Goal: Information Seeking & Learning: Learn about a topic

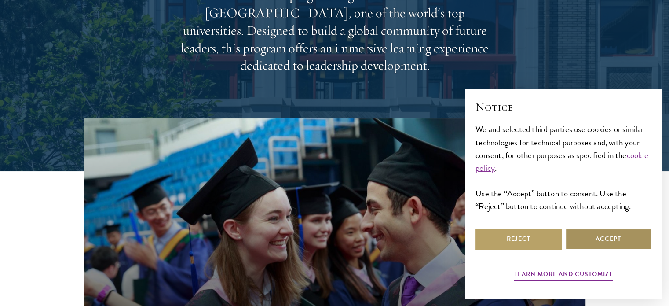
click at [591, 233] on button "Accept" at bounding box center [608, 238] width 86 height 21
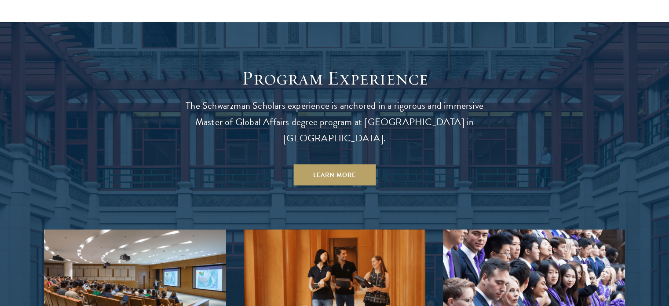
scroll to position [726, 0]
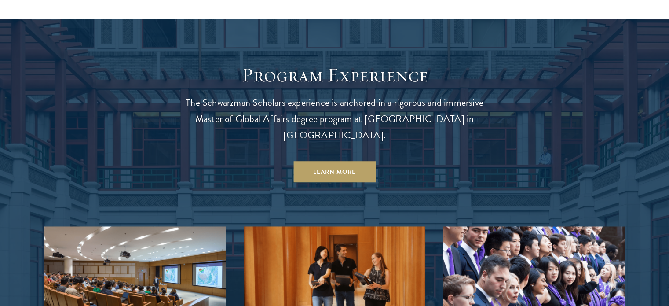
click at [294, 98] on p "The Schwarzman Scholars experience is anchored in a rigorous and immersive Mast…" at bounding box center [334, 119] width 317 height 49
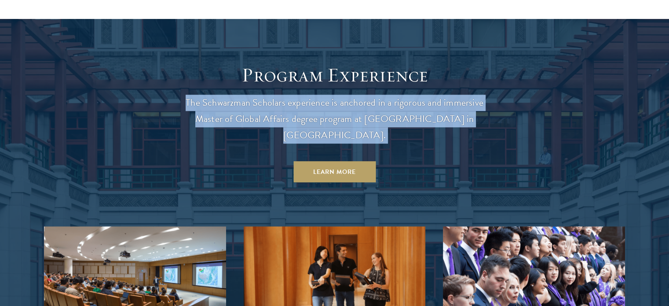
click at [294, 98] on p "The Schwarzman Scholars experience is anchored in a rigorous and immersive Mast…" at bounding box center [334, 119] width 317 height 49
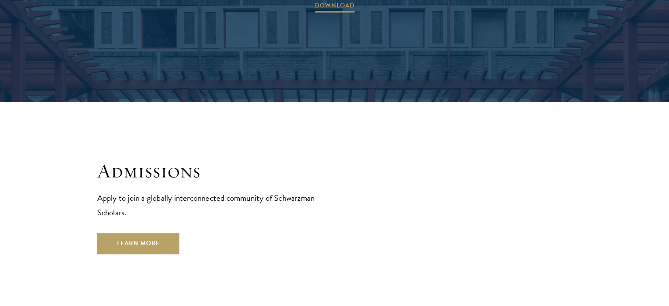
scroll to position [1366, 0]
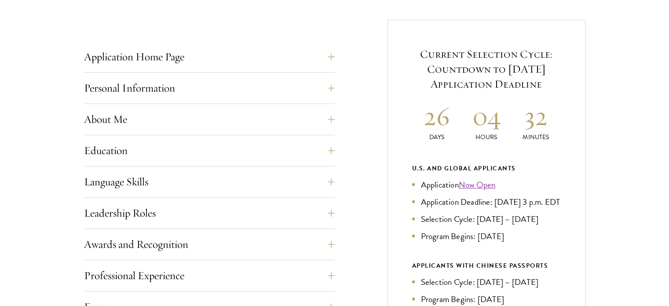
scroll to position [337, 0]
click at [439, 207] on li "Application Deadline: [DATE] 3 p.m. EDT" at bounding box center [486, 200] width 149 height 13
click at [439, 207] on li "Application Deadline: Sept 10, 2025 at 3 p.m. EDT" at bounding box center [486, 200] width 149 height 13
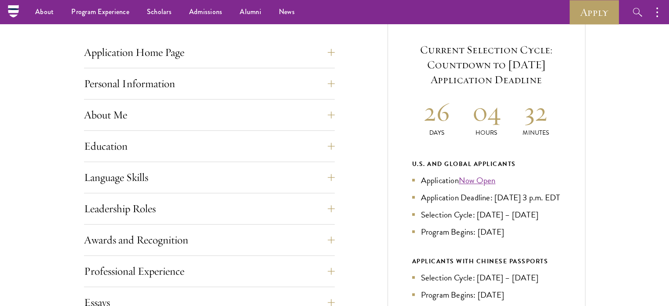
scroll to position [339, 0]
